Goal: Task Accomplishment & Management: Use online tool/utility

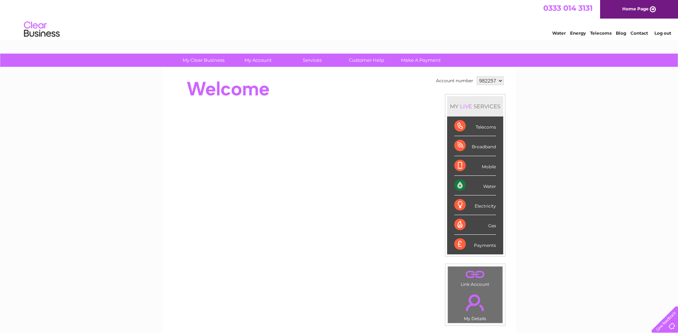
drag, startPoint x: 493, startPoint y: 187, endPoint x: 451, endPoint y: 185, distance: 41.8
click at [492, 186] on div "Water" at bounding box center [475, 186] width 42 height 20
click at [465, 187] on div "Water" at bounding box center [475, 186] width 42 height 20
click at [460, 184] on div "Water" at bounding box center [475, 186] width 42 height 20
click at [454, 189] on div "Water" at bounding box center [475, 186] width 42 height 20
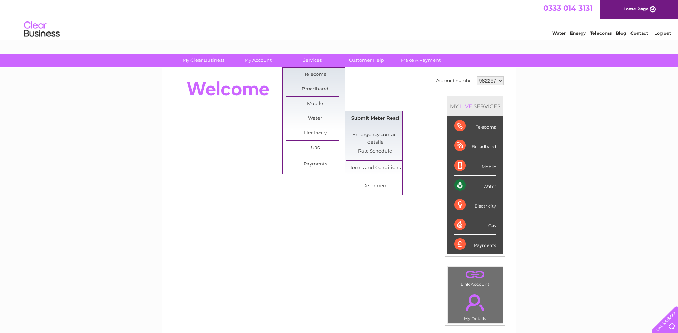
click at [382, 118] on link "Submit Meter Read" at bounding box center [374, 118] width 59 height 14
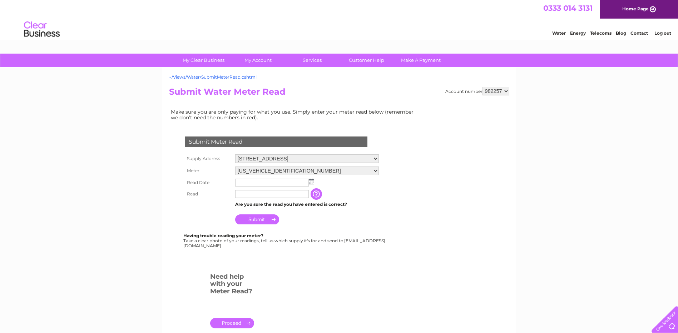
click at [310, 179] on img at bounding box center [311, 182] width 5 height 6
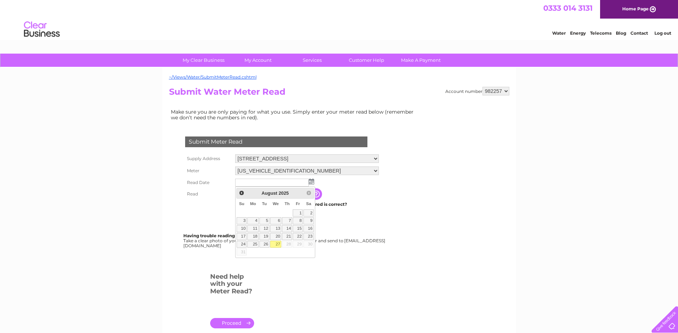
click at [275, 243] on link "27" at bounding box center [275, 244] width 11 height 7
type input "2025/08/27"
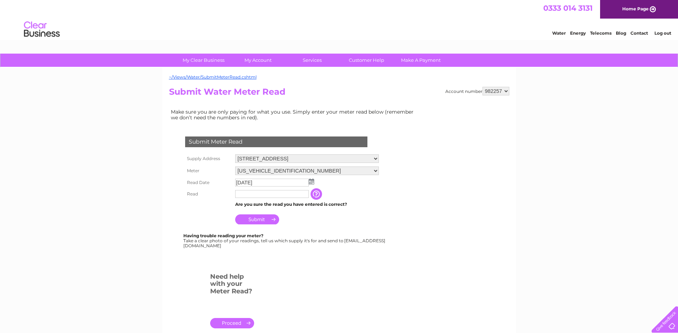
click at [256, 195] on input "text" at bounding box center [272, 194] width 74 height 8
click at [256, 195] on input "00089" at bounding box center [272, 194] width 74 height 9
type input "00089"
click at [318, 194] on input "button" at bounding box center [317, 194] width 13 height 11
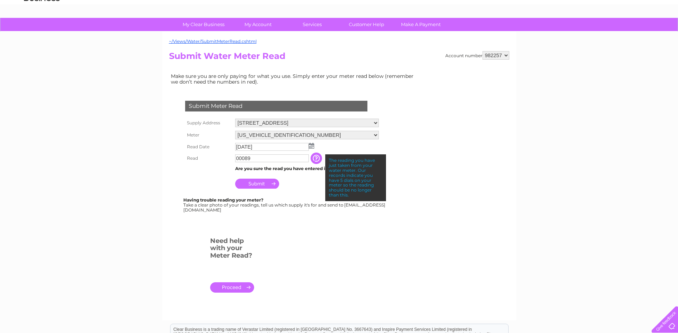
scroll to position [71, 0]
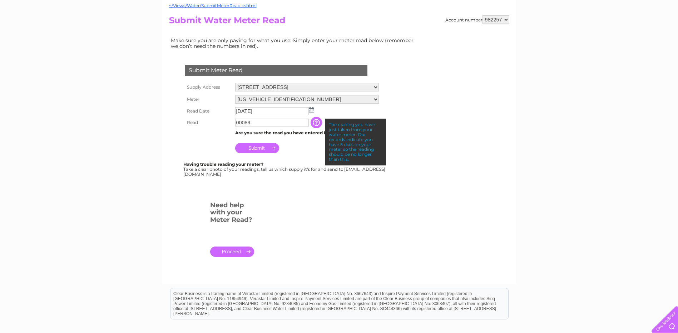
drag, startPoint x: 221, startPoint y: 176, endPoint x: 189, endPoint y: 174, distance: 32.6
click at [189, 174] on div "Having trouble reading your meter? Take a clear photo of your readings, tell us…" at bounding box center [284, 169] width 203 height 15
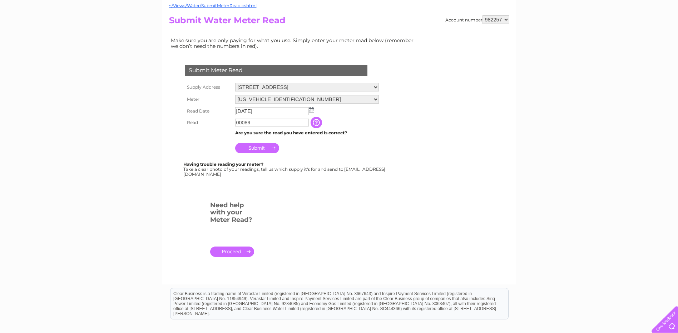
copy div "Meterread@clearbusiness.co.uk"
